Goal: Transaction & Acquisition: Purchase product/service

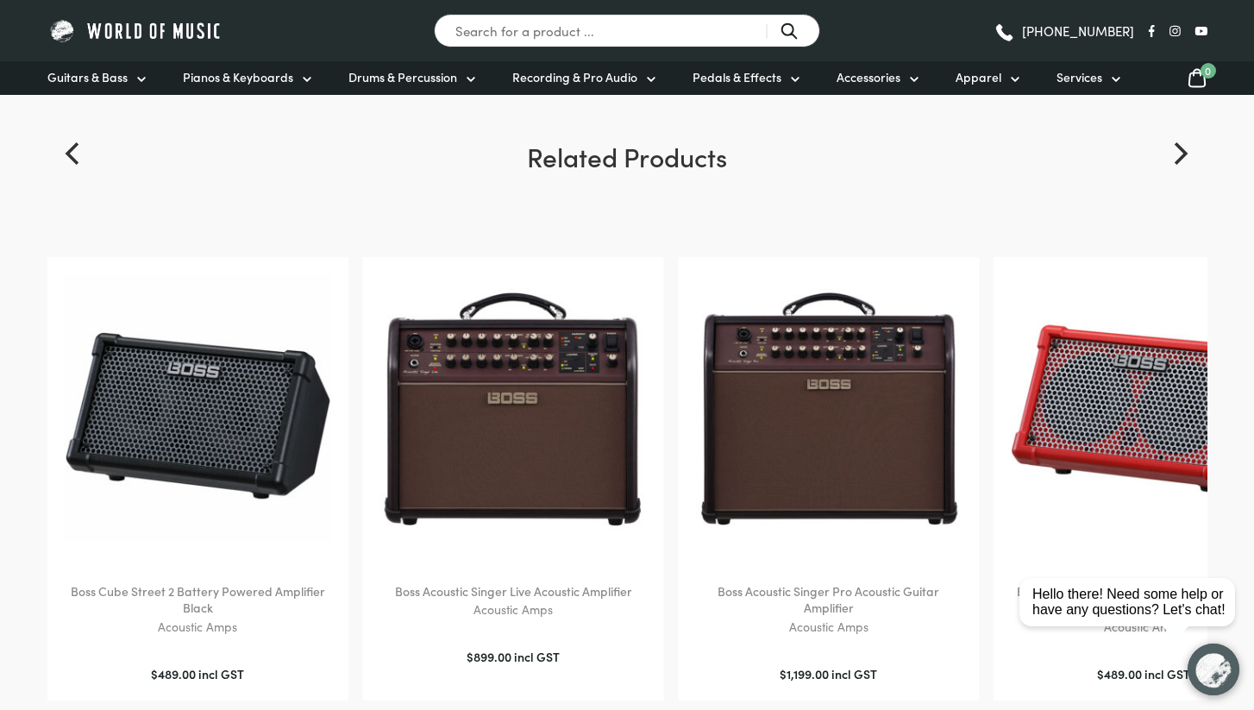
scroll to position [3979, 0]
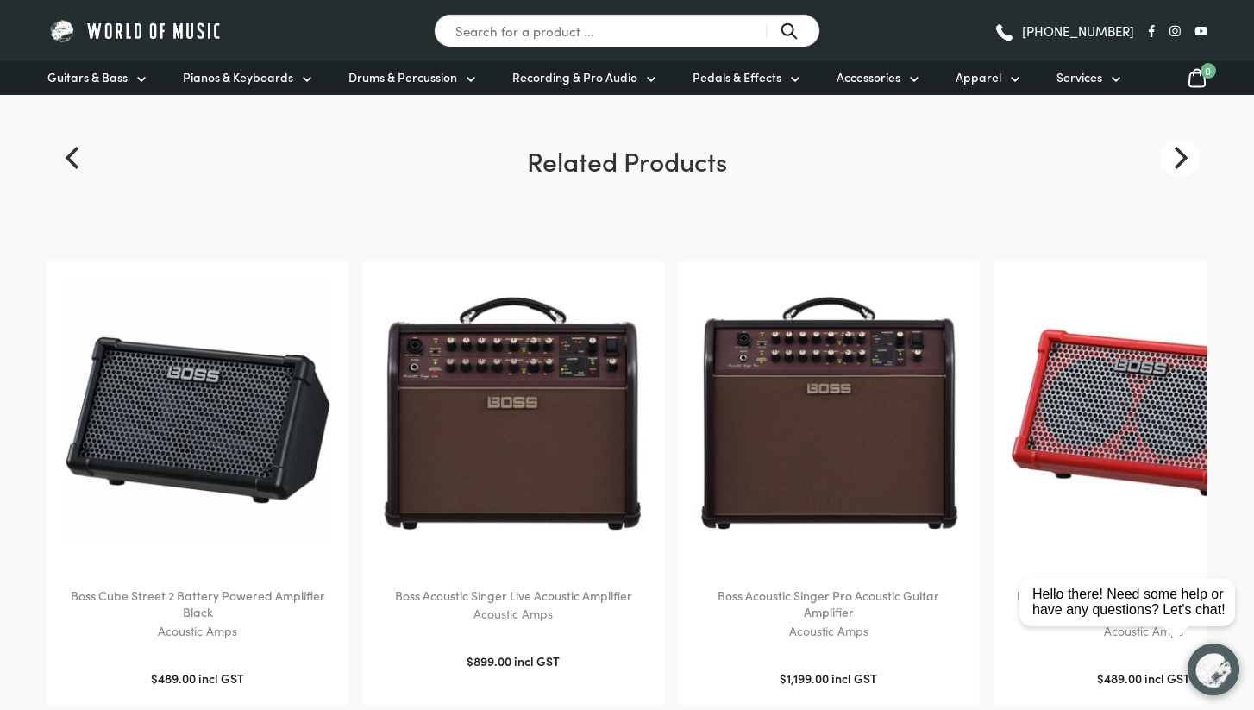
click at [1163, 154] on button "Next" at bounding box center [1180, 158] width 38 height 38
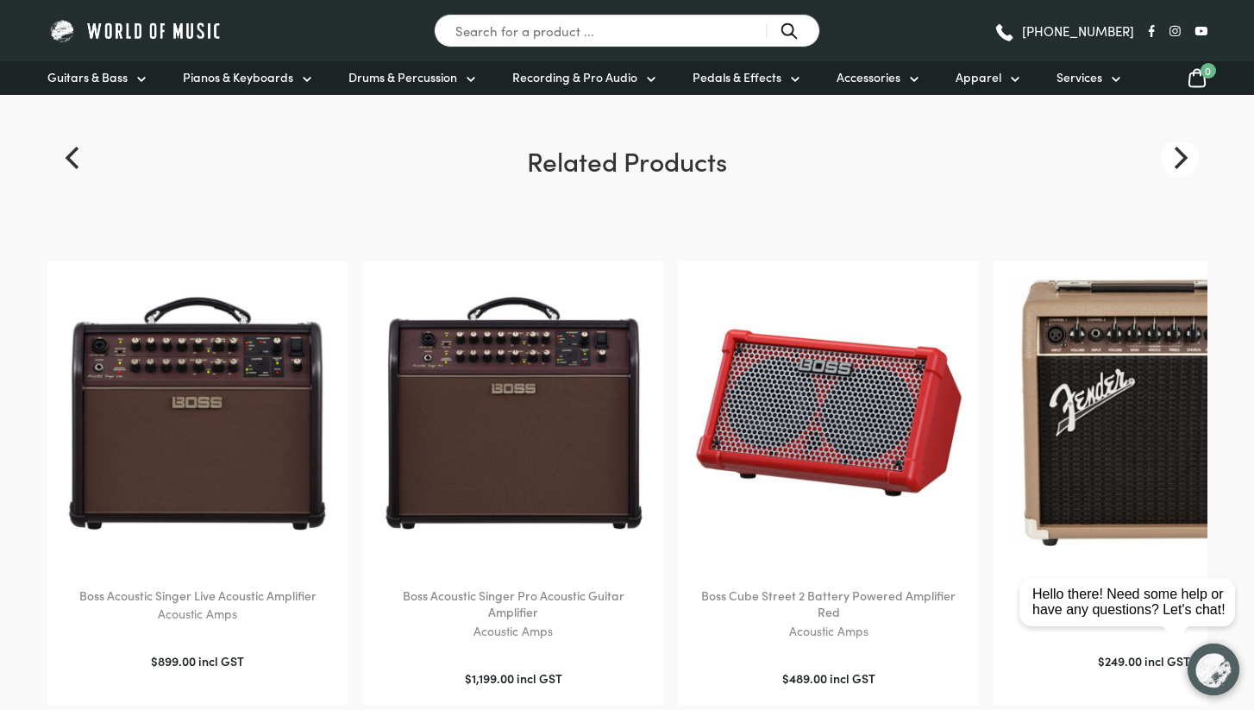
click at [1163, 154] on button "Next" at bounding box center [1180, 158] width 38 height 38
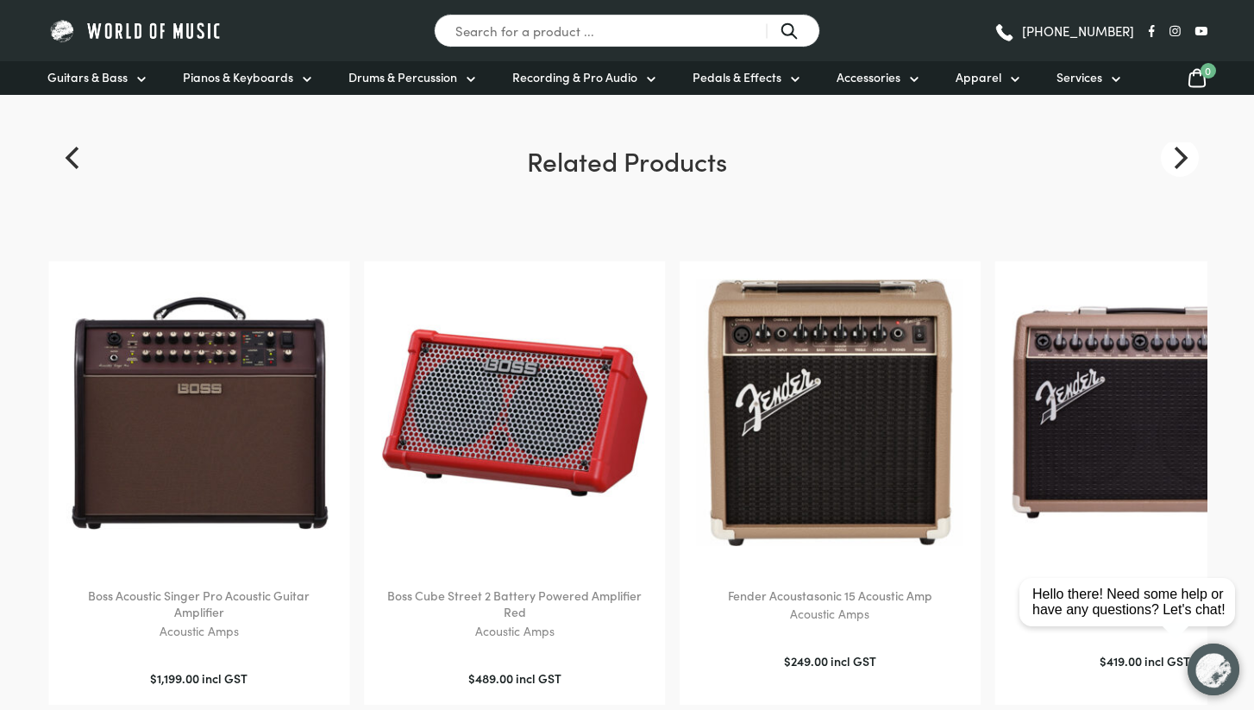
click at [1163, 154] on button "Next" at bounding box center [1180, 158] width 38 height 38
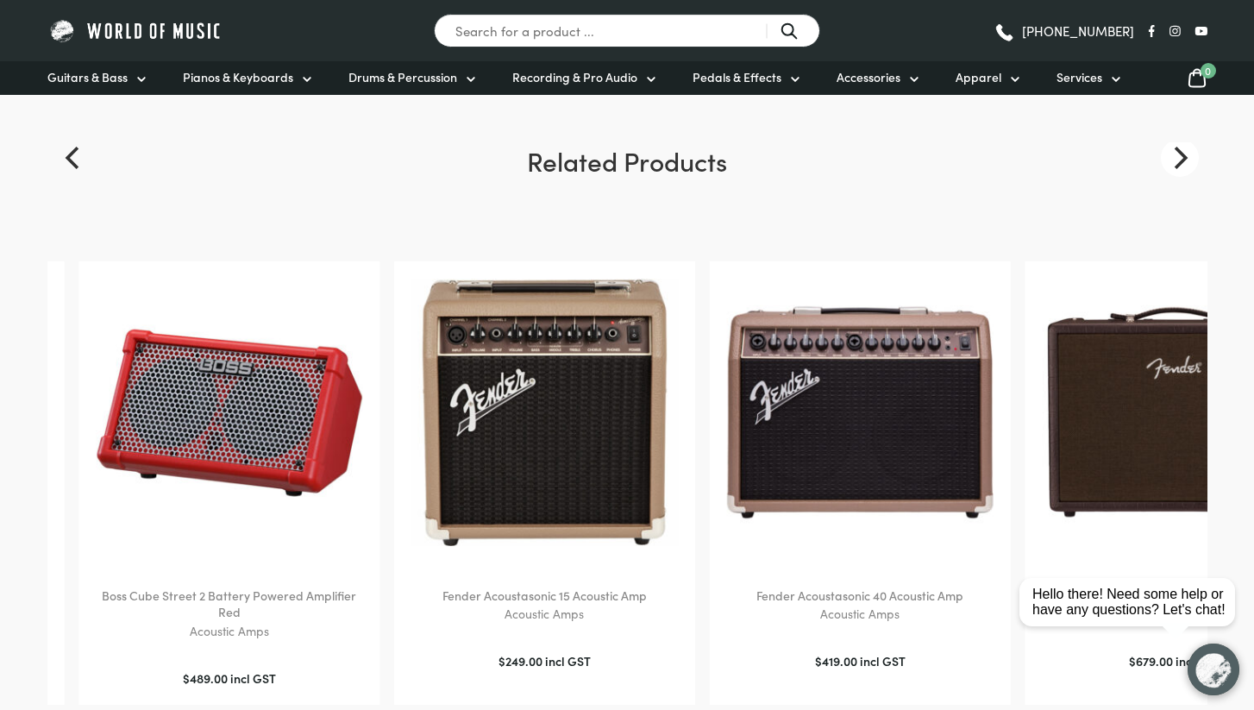
click at [1163, 154] on button "Next" at bounding box center [1180, 158] width 38 height 38
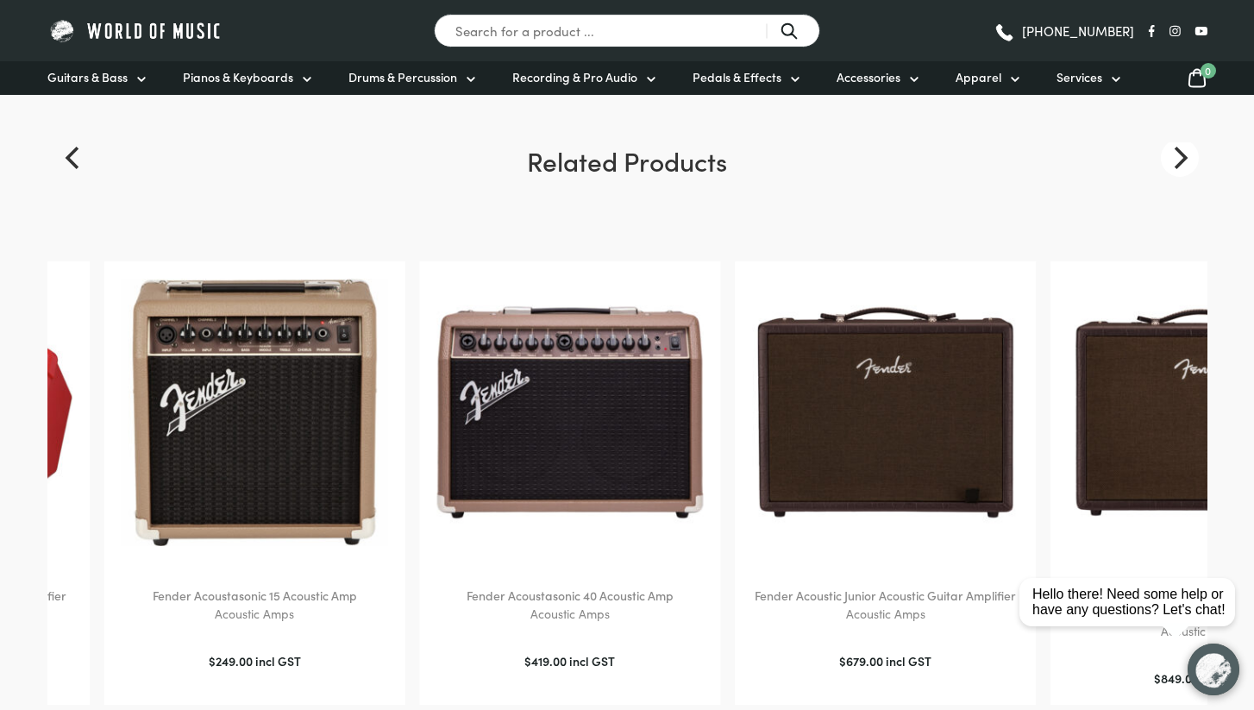
click at [1163, 154] on button "Next" at bounding box center [1180, 158] width 38 height 38
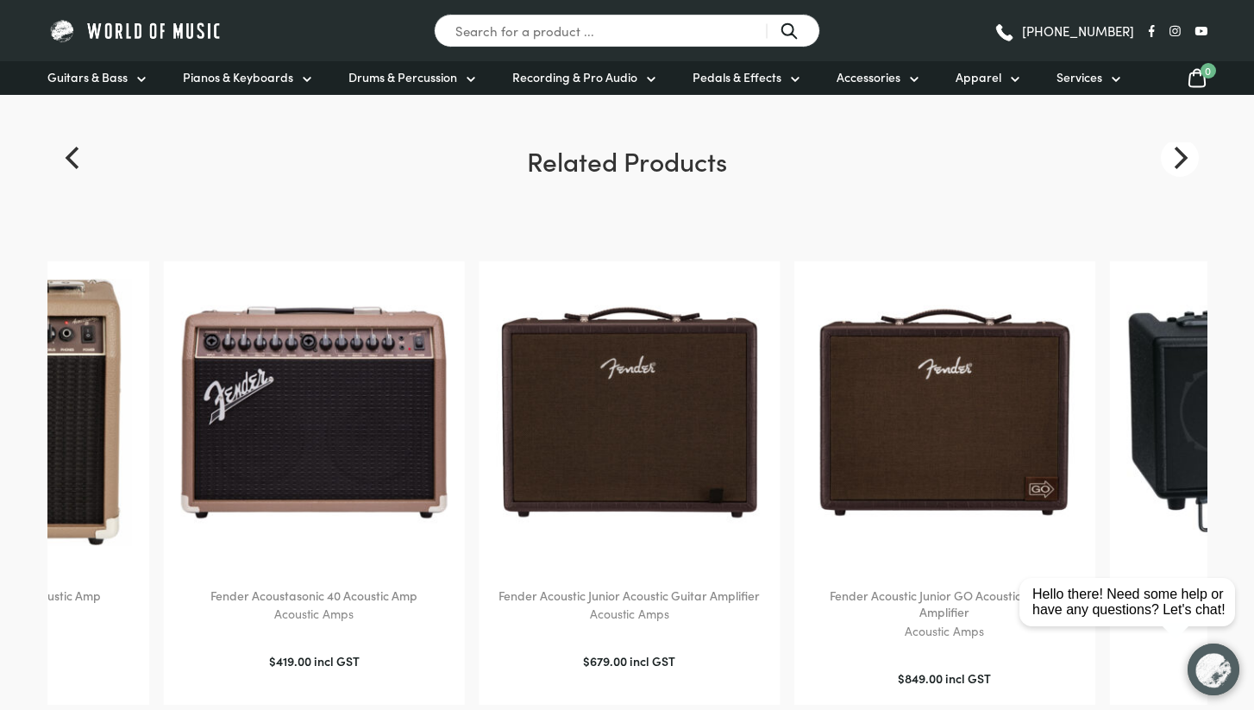
click at [1163, 154] on button "Next" at bounding box center [1180, 158] width 38 height 38
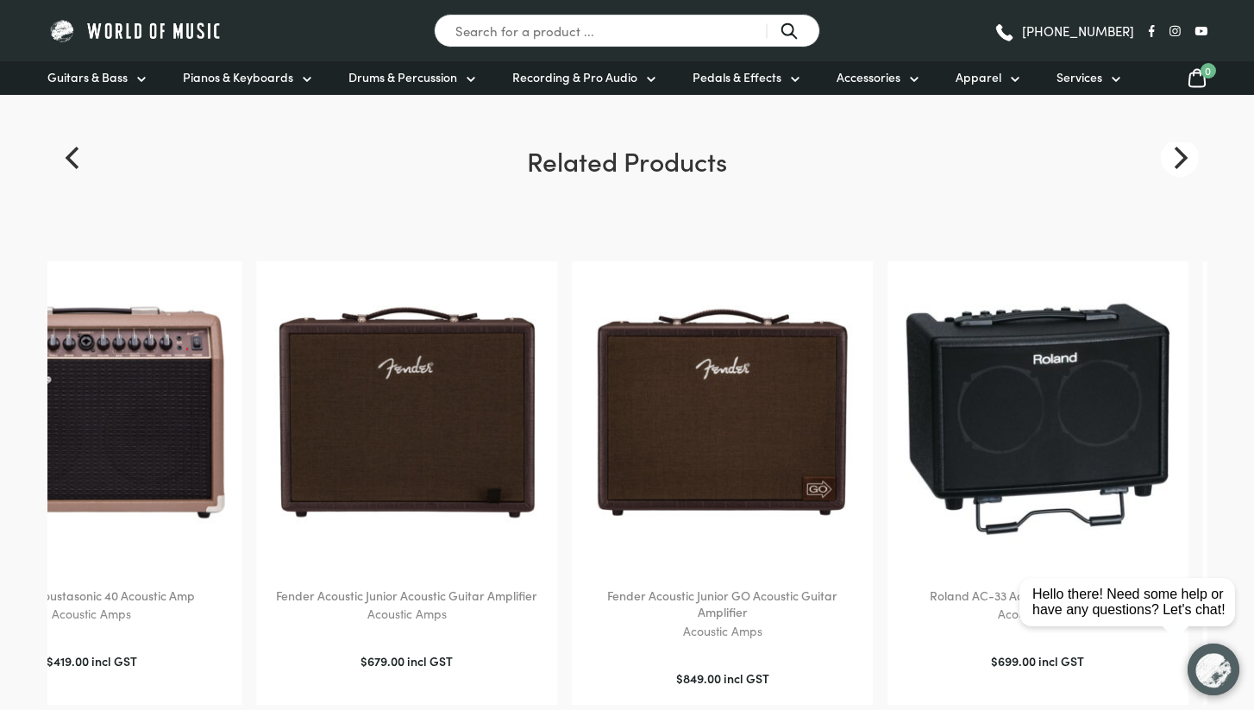
click at [1163, 154] on button "Next" at bounding box center [1180, 158] width 38 height 38
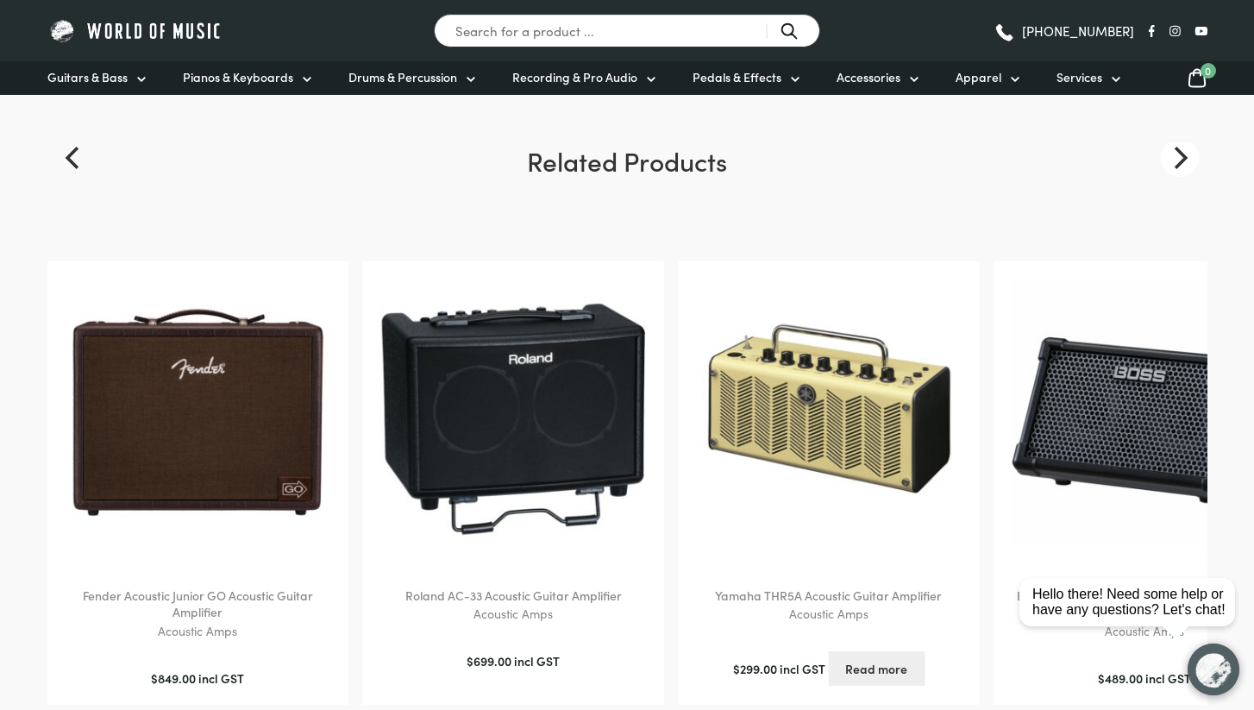
click at [1163, 154] on button "Next" at bounding box center [1180, 158] width 38 height 38
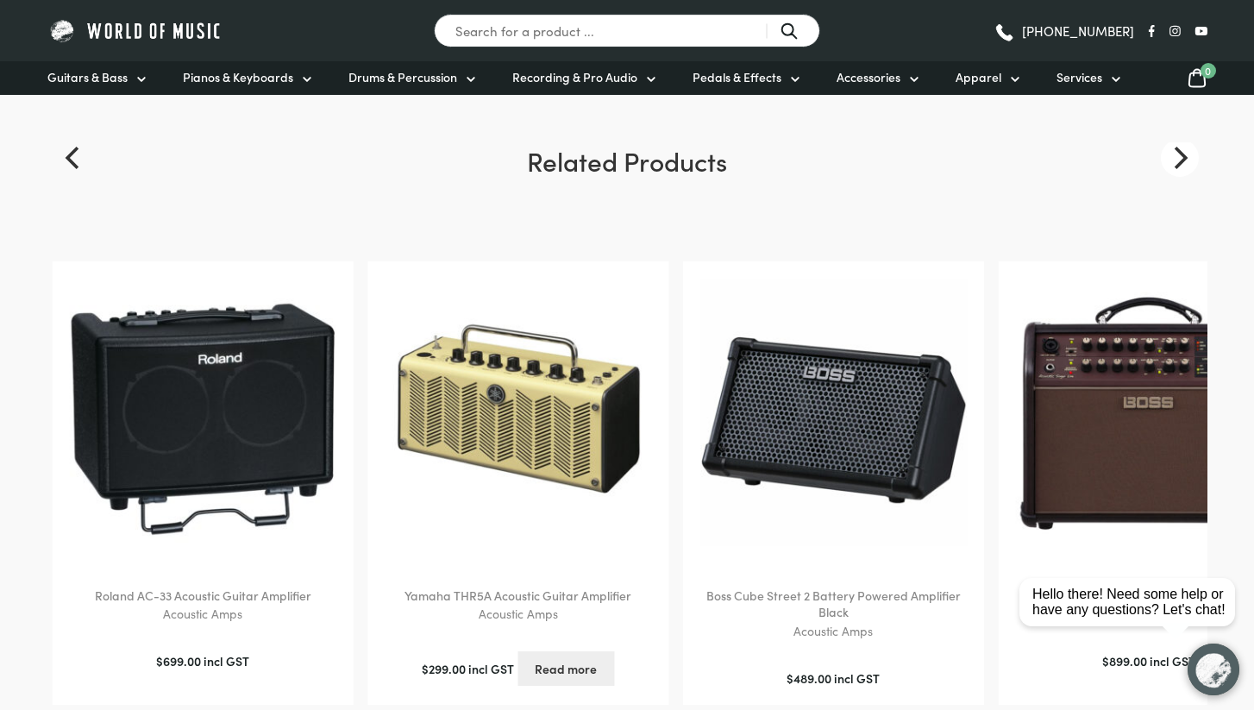
click at [1163, 154] on button "Next" at bounding box center [1180, 158] width 38 height 38
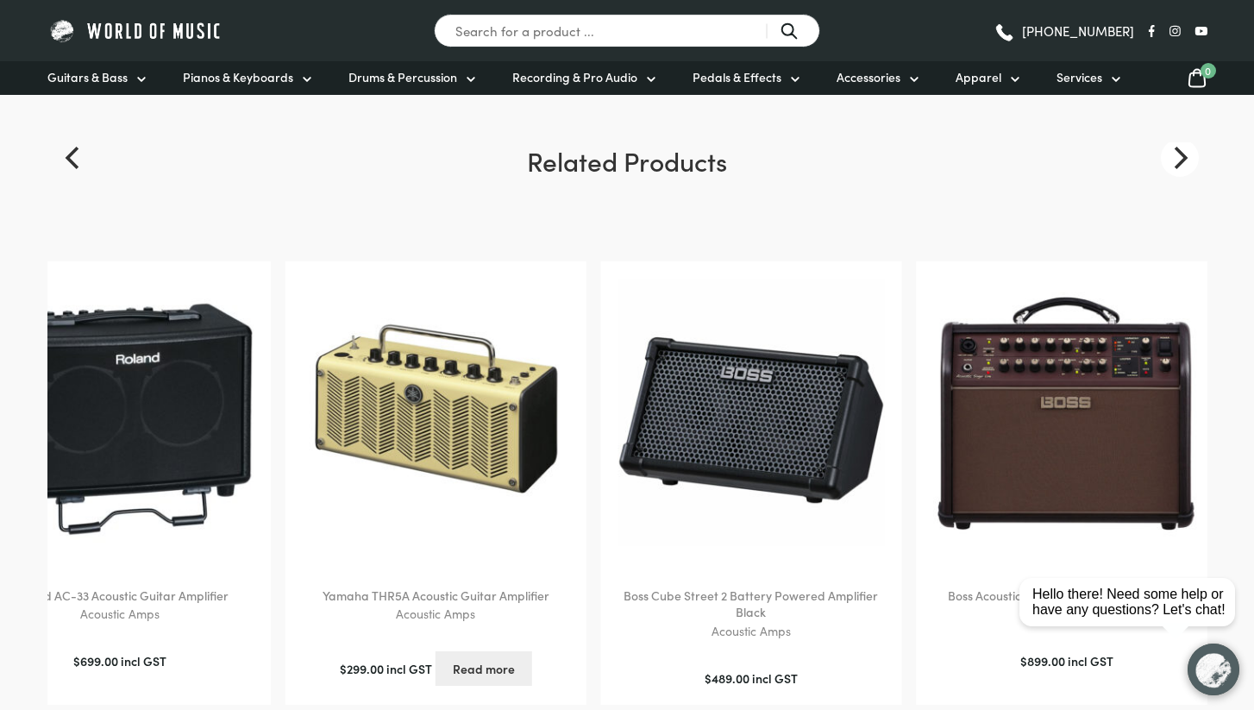
click at [1163, 154] on button "Next" at bounding box center [1180, 158] width 38 height 38
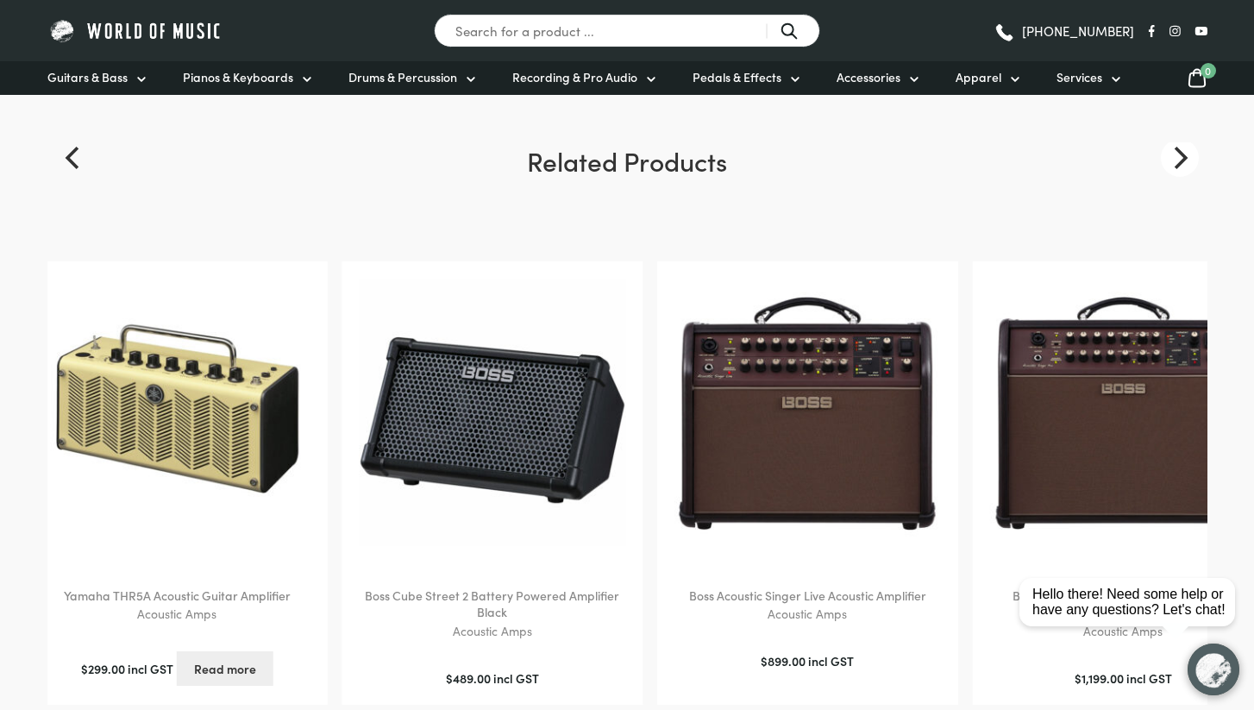
click at [1163, 154] on button "Next" at bounding box center [1180, 158] width 38 height 38
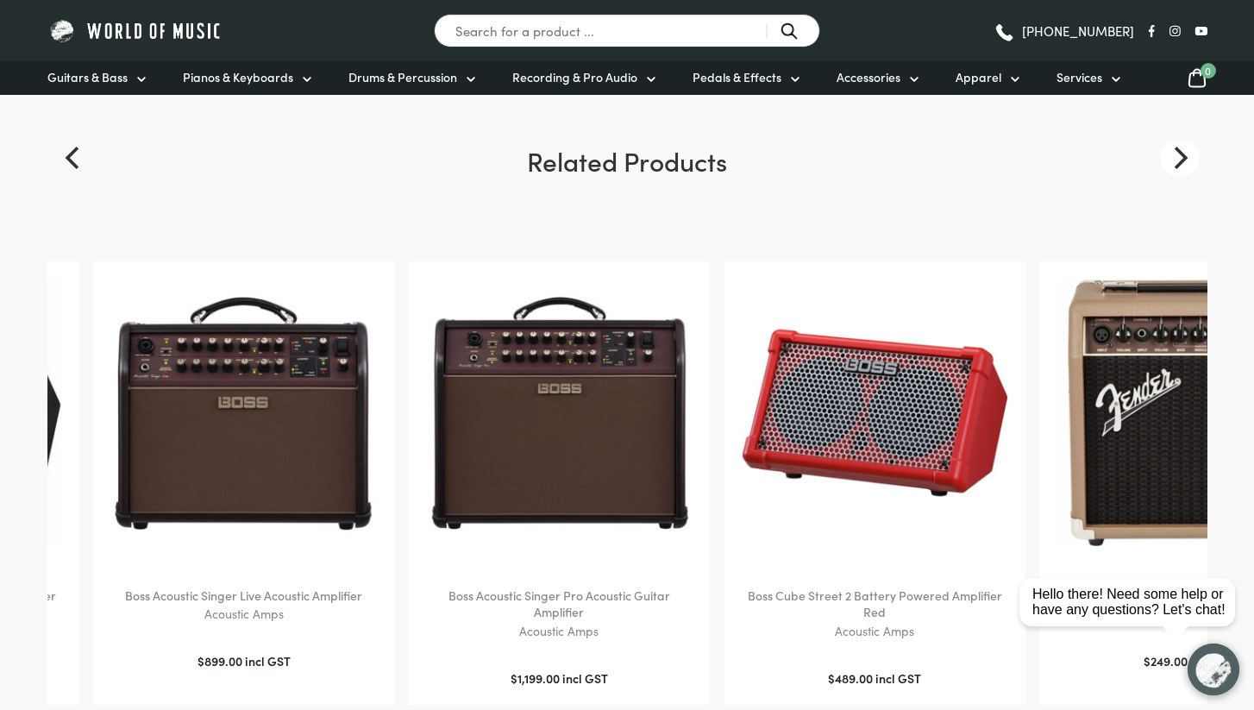
click at [1163, 154] on button "Next" at bounding box center [1180, 158] width 38 height 38
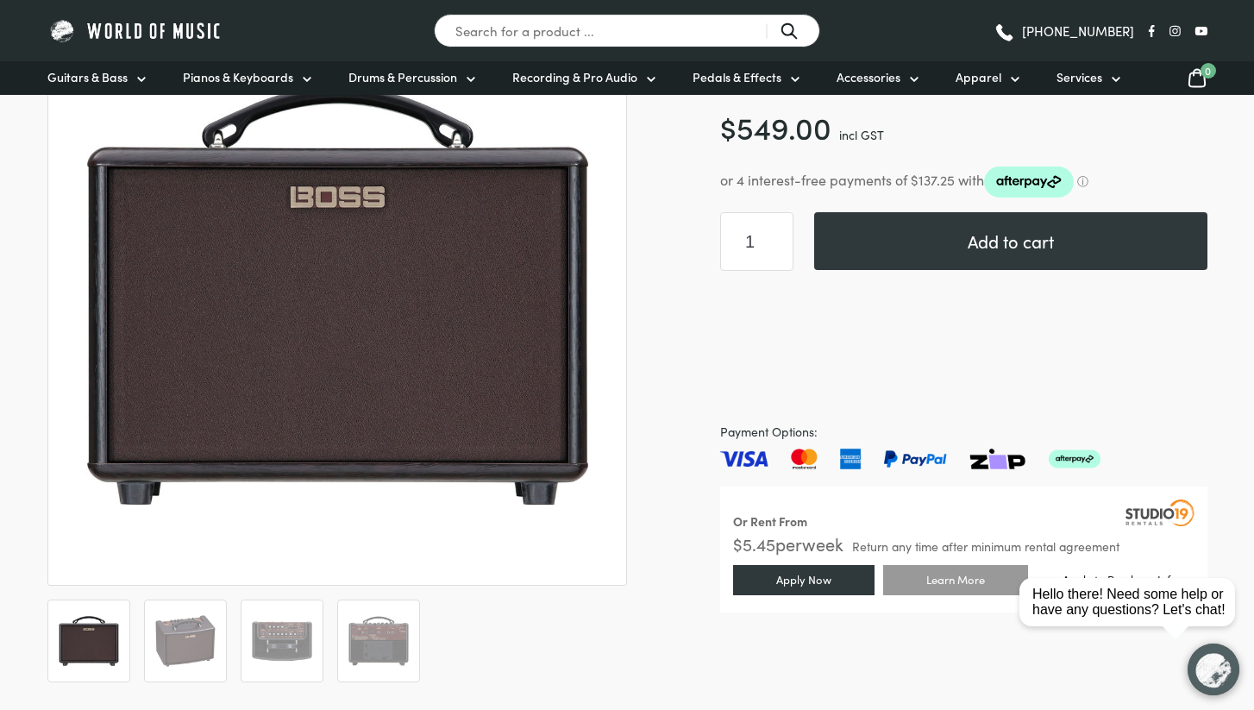
scroll to position [241, 0]
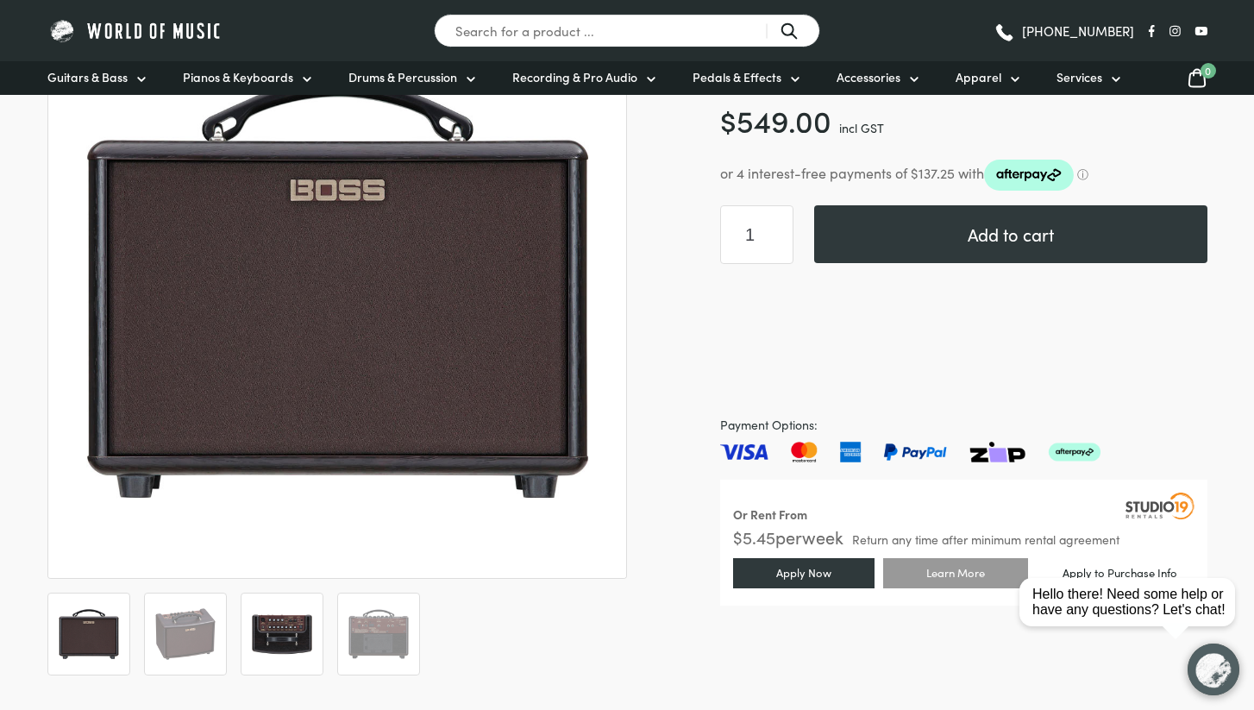
click at [264, 637] on img at bounding box center [282, 634] width 64 height 64
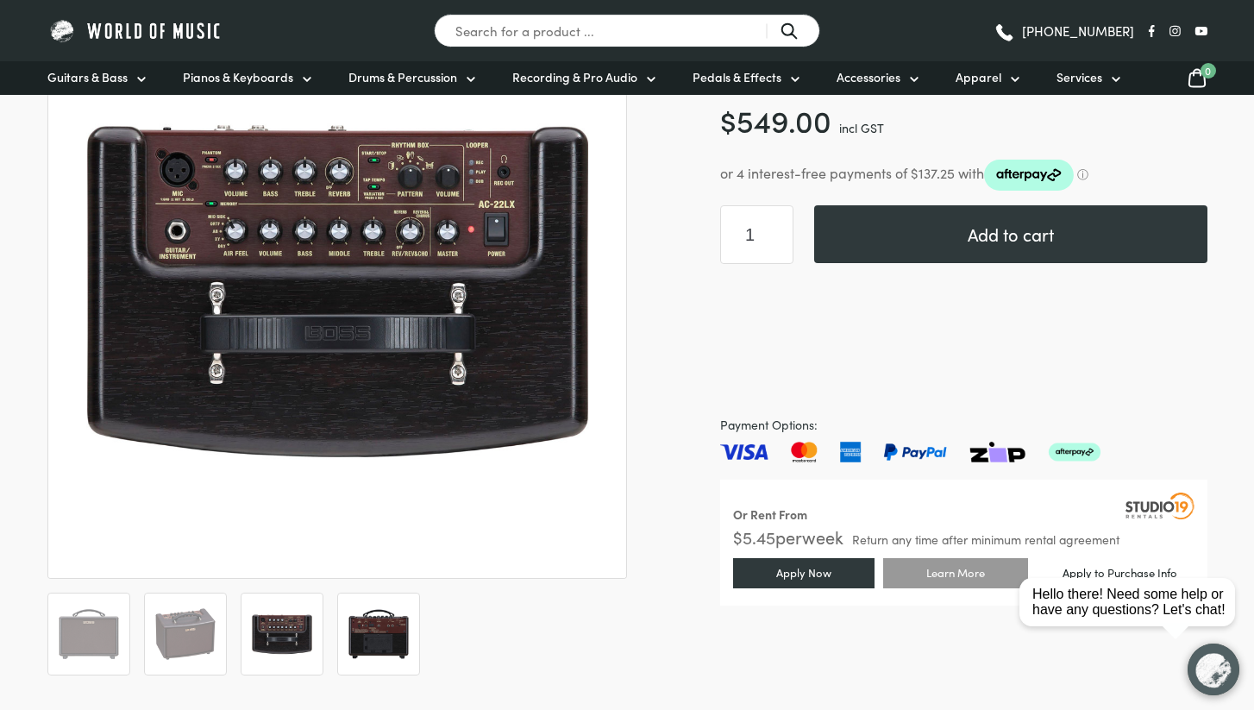
click at [364, 637] on img at bounding box center [379, 634] width 64 height 64
